Goal: Information Seeking & Learning: Learn about a topic

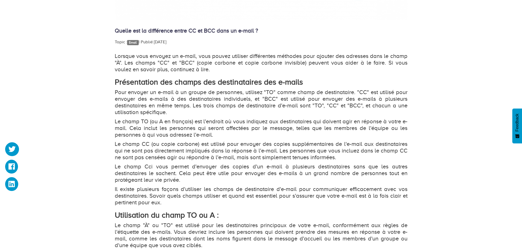
scroll to position [360, 0]
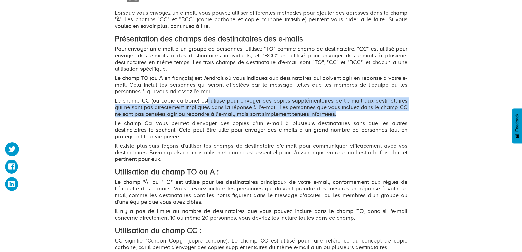
drag, startPoint x: 207, startPoint y: 100, endPoint x: 346, endPoint y: 111, distance: 139.4
click at [346, 111] on p "Le champ CC (ou copie carbone) est utilisé pour envoyer des copies supplémentai…" at bounding box center [261, 108] width 293 height 20
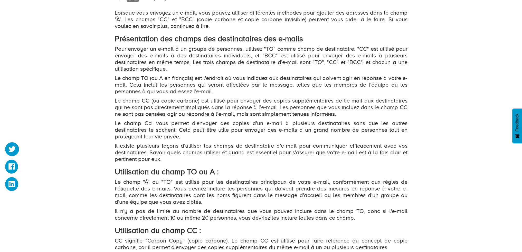
click at [360, 128] on p "Le champ Cci vous permet d'envoyer des copies d'un e-mail à plusieurs destinata…" at bounding box center [261, 130] width 293 height 20
drag, startPoint x: 372, startPoint y: 112, endPoint x: 234, endPoint y: 117, distance: 138.0
click at [234, 117] on p "Le champ CC (ou copie carbone) est utilisé pour envoyer des copies supplémentai…" at bounding box center [261, 108] width 293 height 20
drag, startPoint x: 132, startPoint y: 124, endPoint x: 267, endPoint y: 117, distance: 135.0
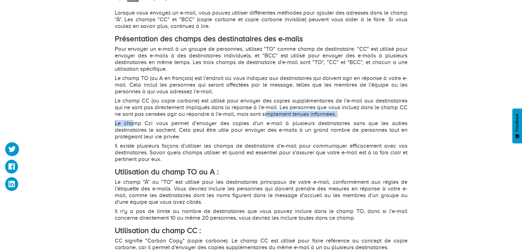
click at [267, 117] on div "Lorsque vous envoyez un e-mail, vous pouvez utiliser différentes méthodes pour …" at bounding box center [261, 202] width 293 height 384
